Goal: Entertainment & Leisure: Browse casually

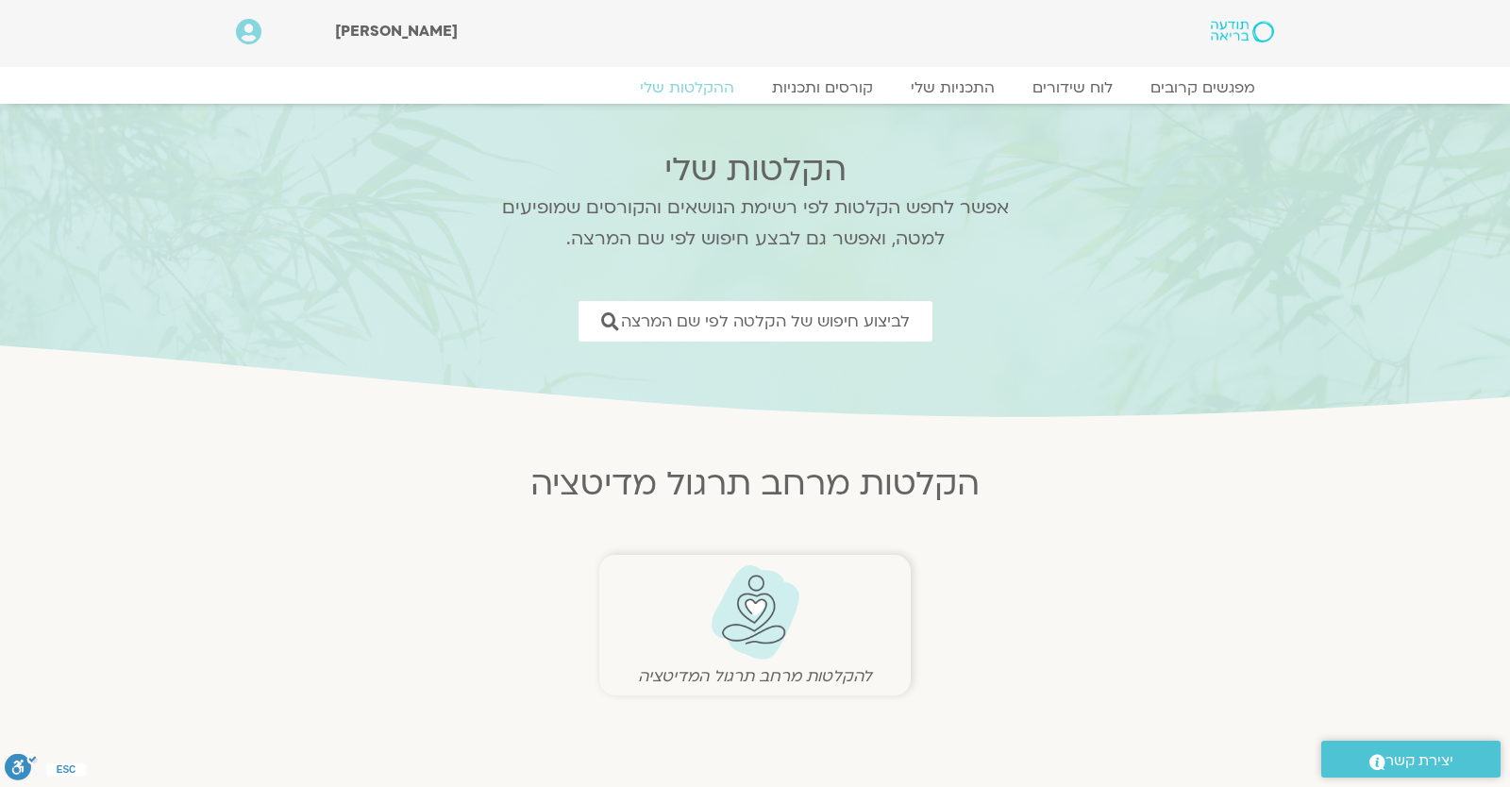
scroll to position [661, 0]
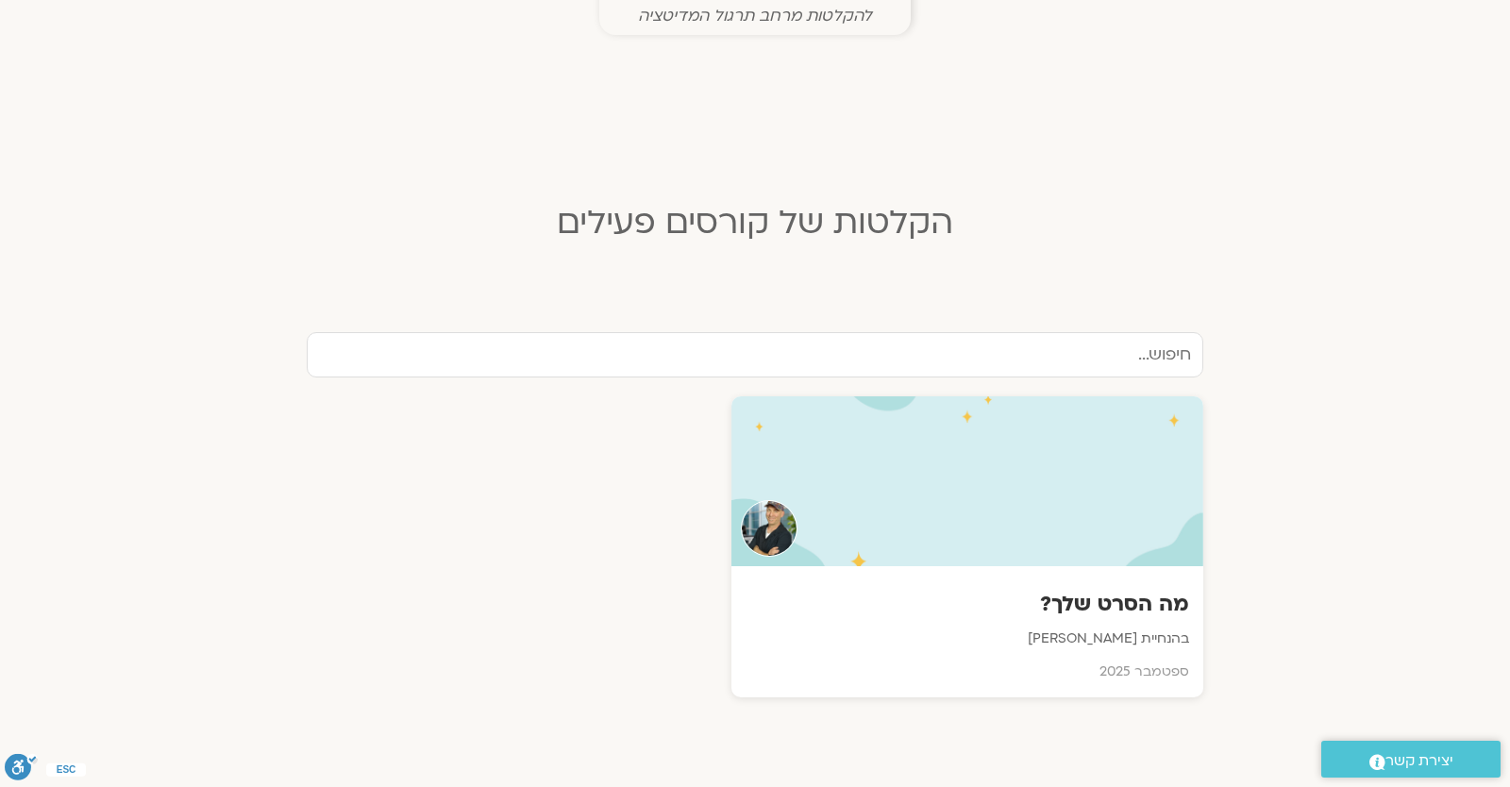
click at [316, 482] on link "מה הסרט שלך? בהנחיית [PERSON_NAME] [DATE]" at bounding box center [755, 546] width 897 height 301
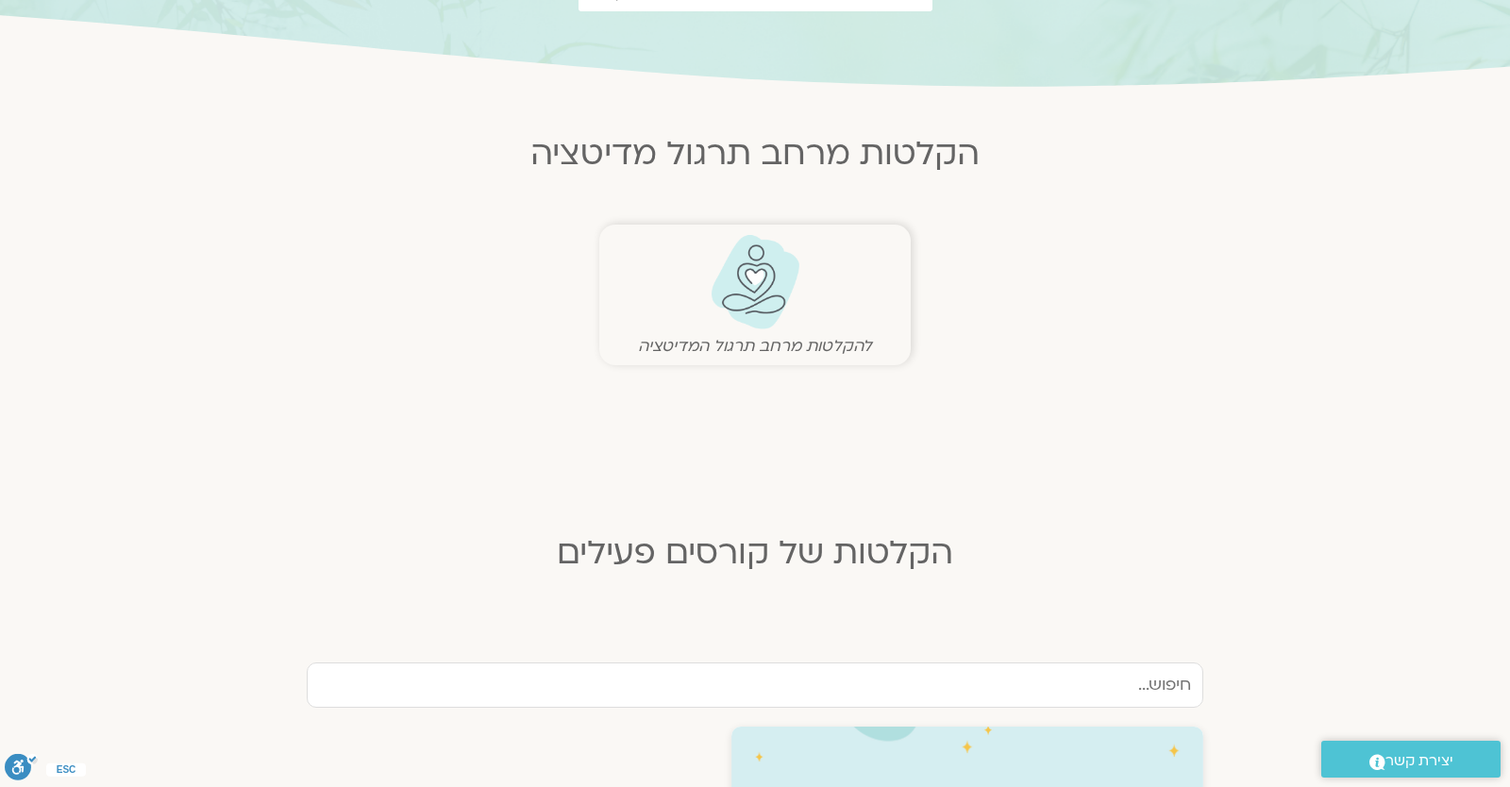
scroll to position [165, 0]
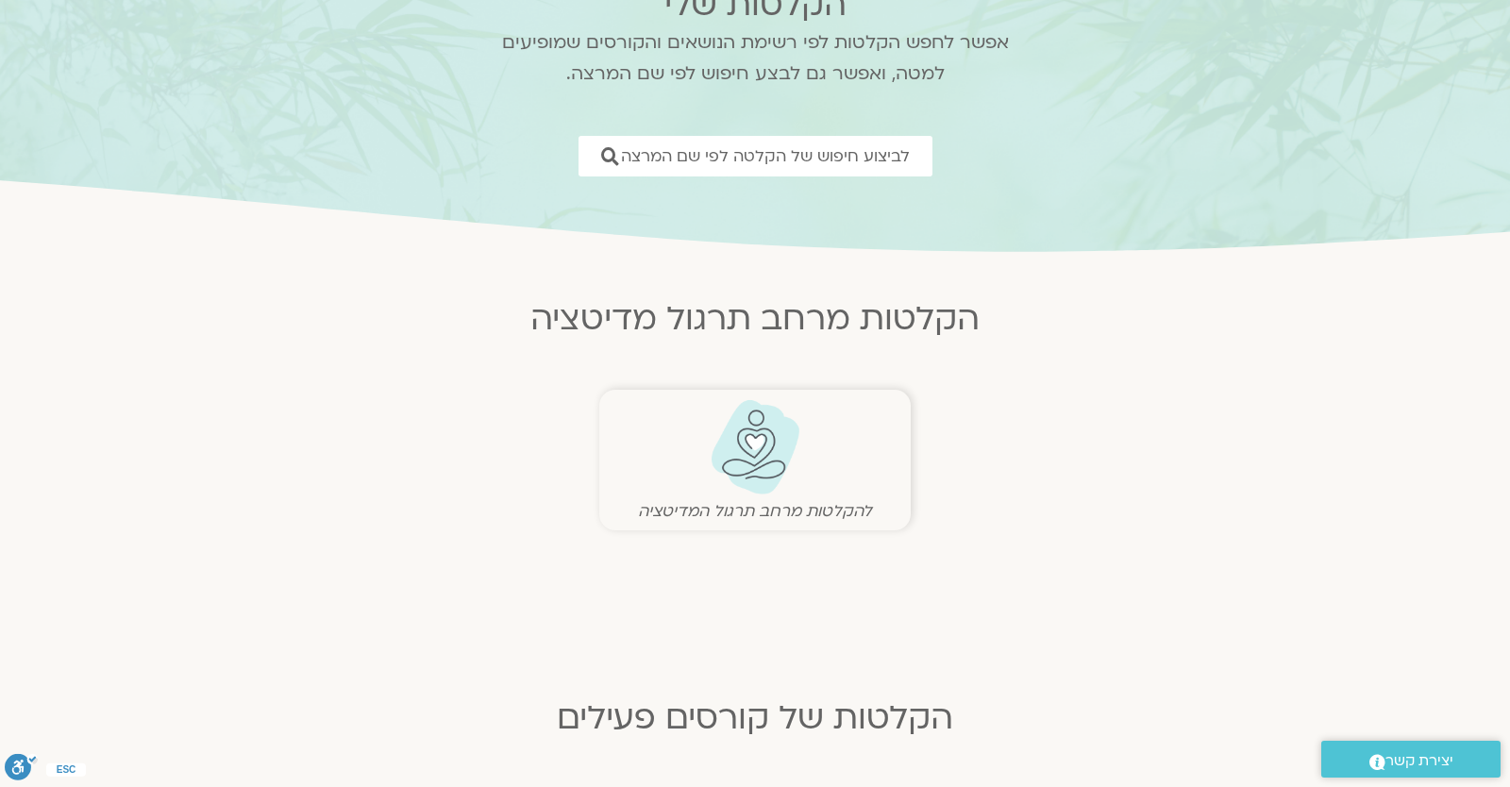
click at [726, 435] on img at bounding box center [755, 447] width 93 height 96
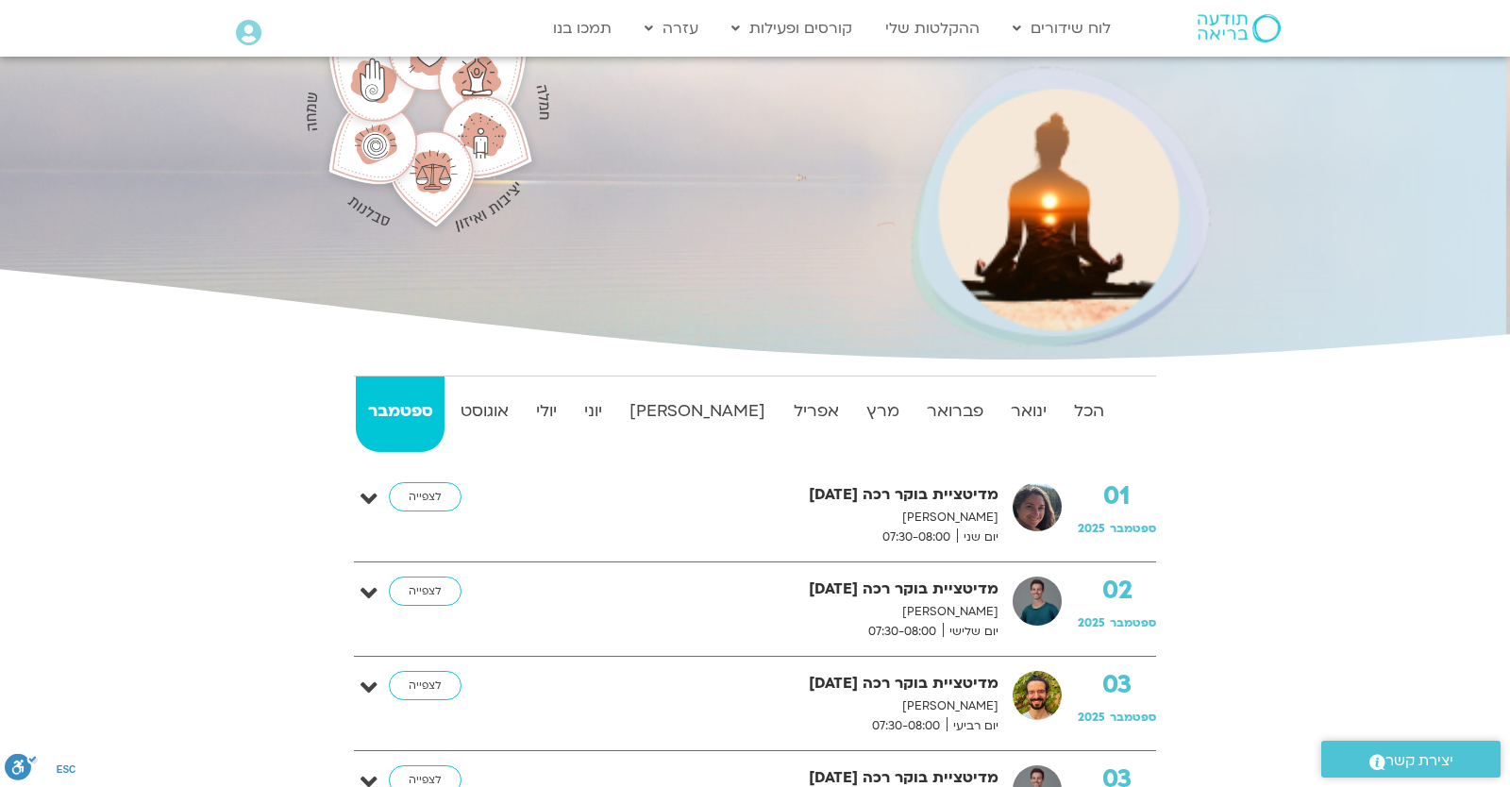
scroll to position [495, 0]
